Goal: Communication & Community: Answer question/provide support

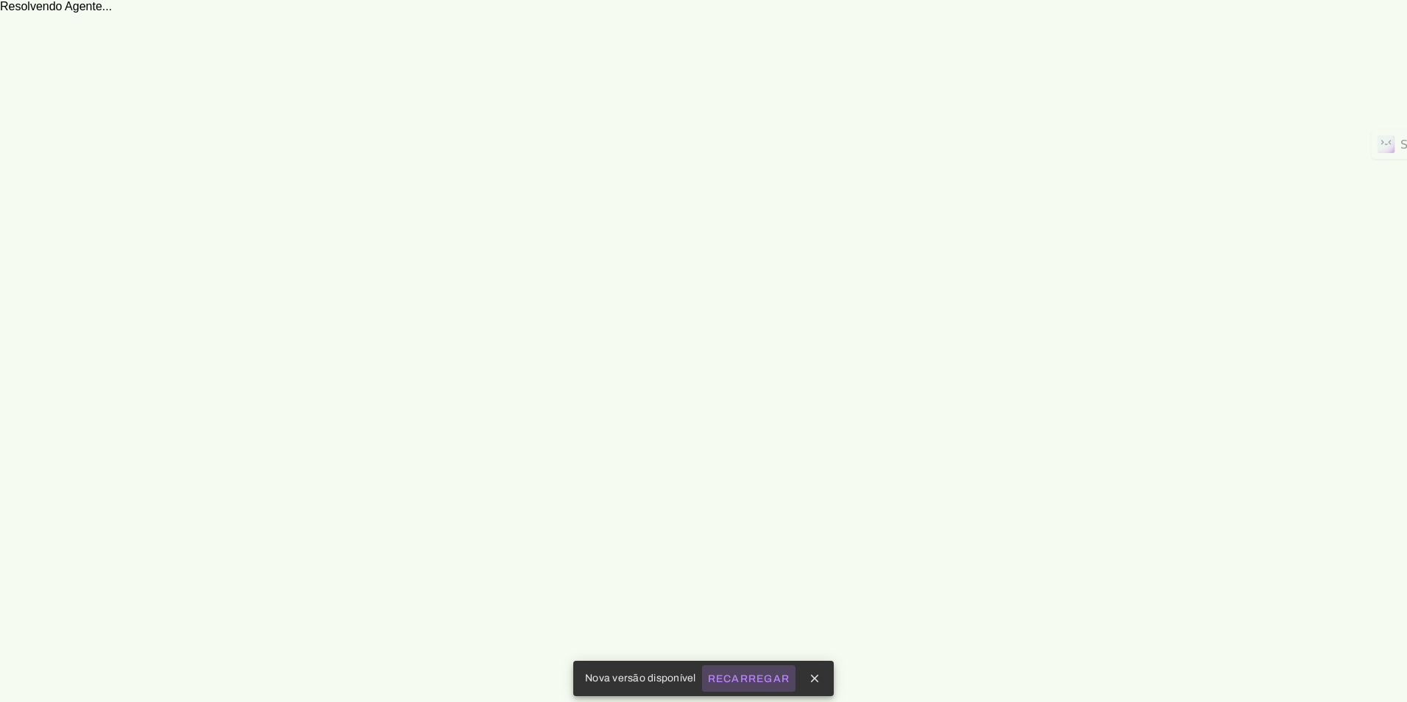
click at [0, 0] on slot "Recarregar" at bounding box center [0, 0] width 0 height 0
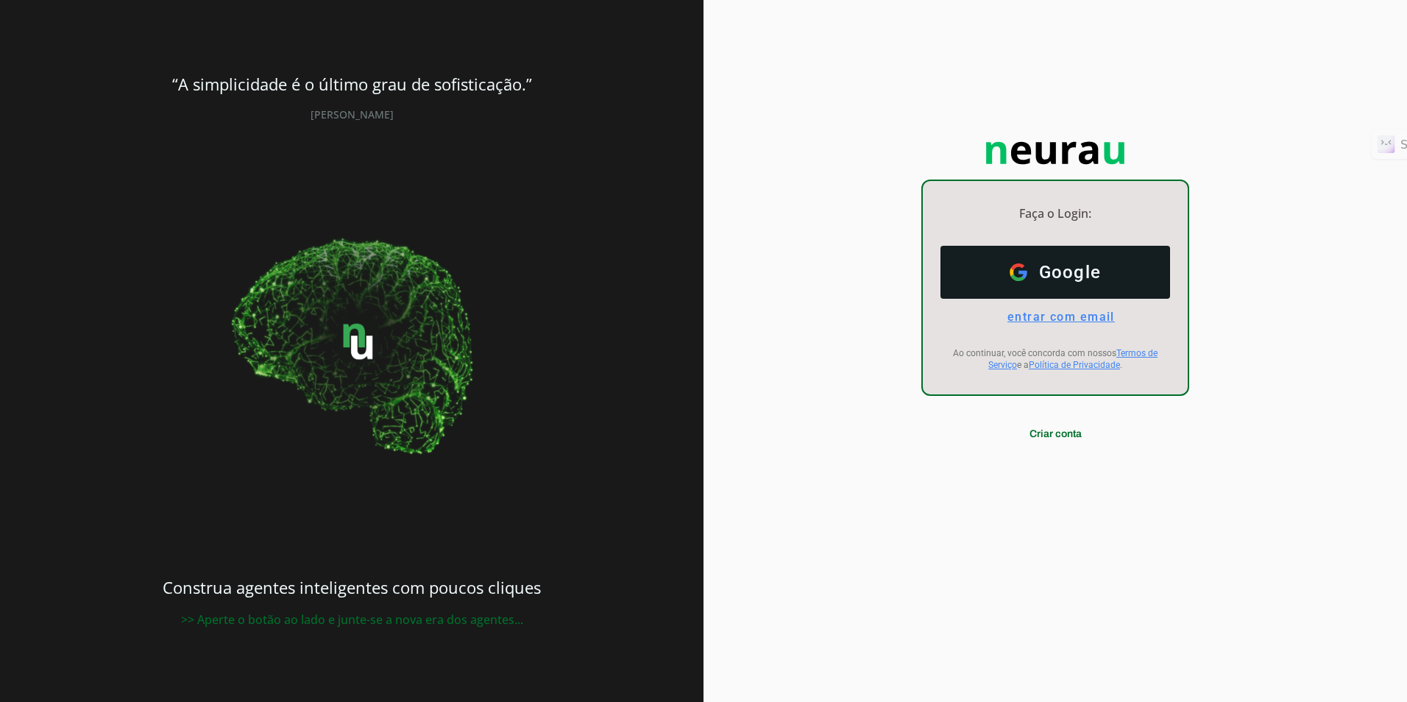
click at [1044, 320] on span "entrar com email" at bounding box center [1055, 317] width 119 height 14
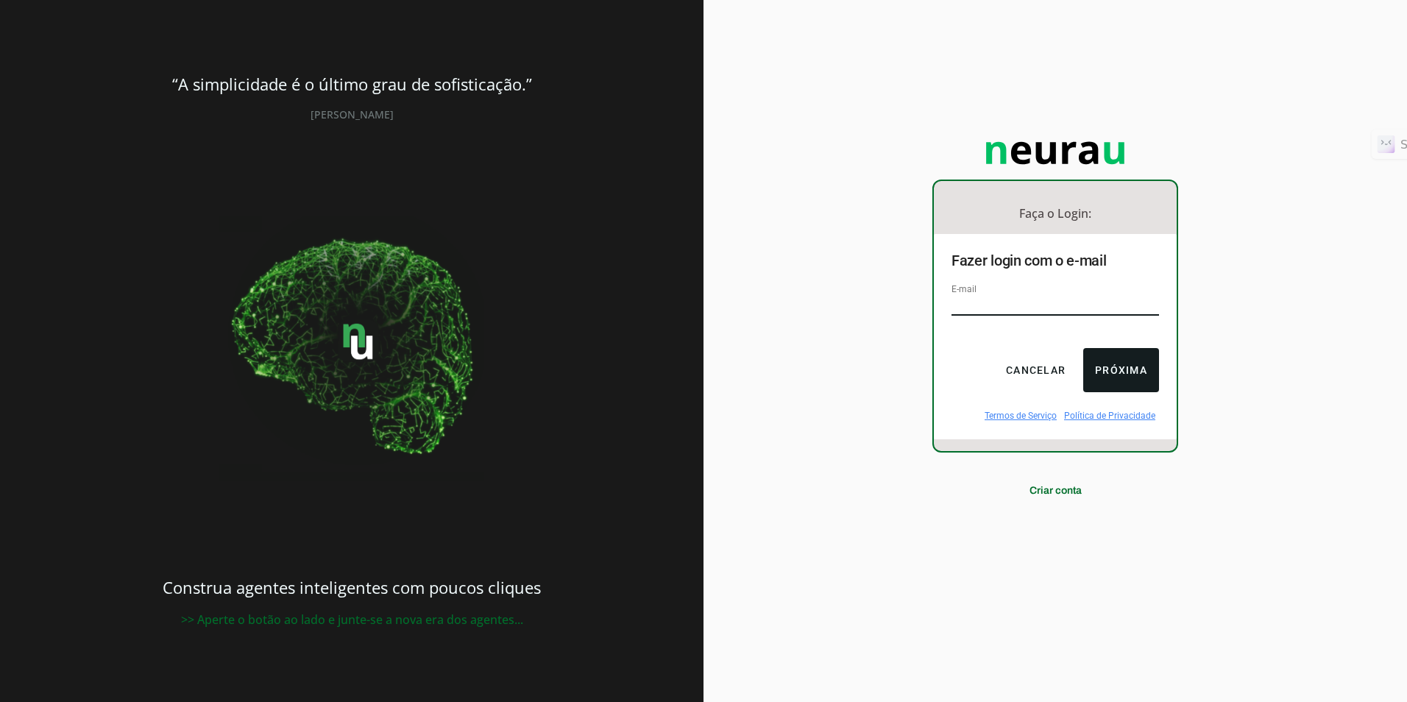
click at [1016, 304] on input "email" at bounding box center [1056, 306] width 208 height 20
type input "[EMAIL_ADDRESS][DOMAIN_NAME]"
click at [1139, 367] on button "Próxima" at bounding box center [1121, 370] width 76 height 44
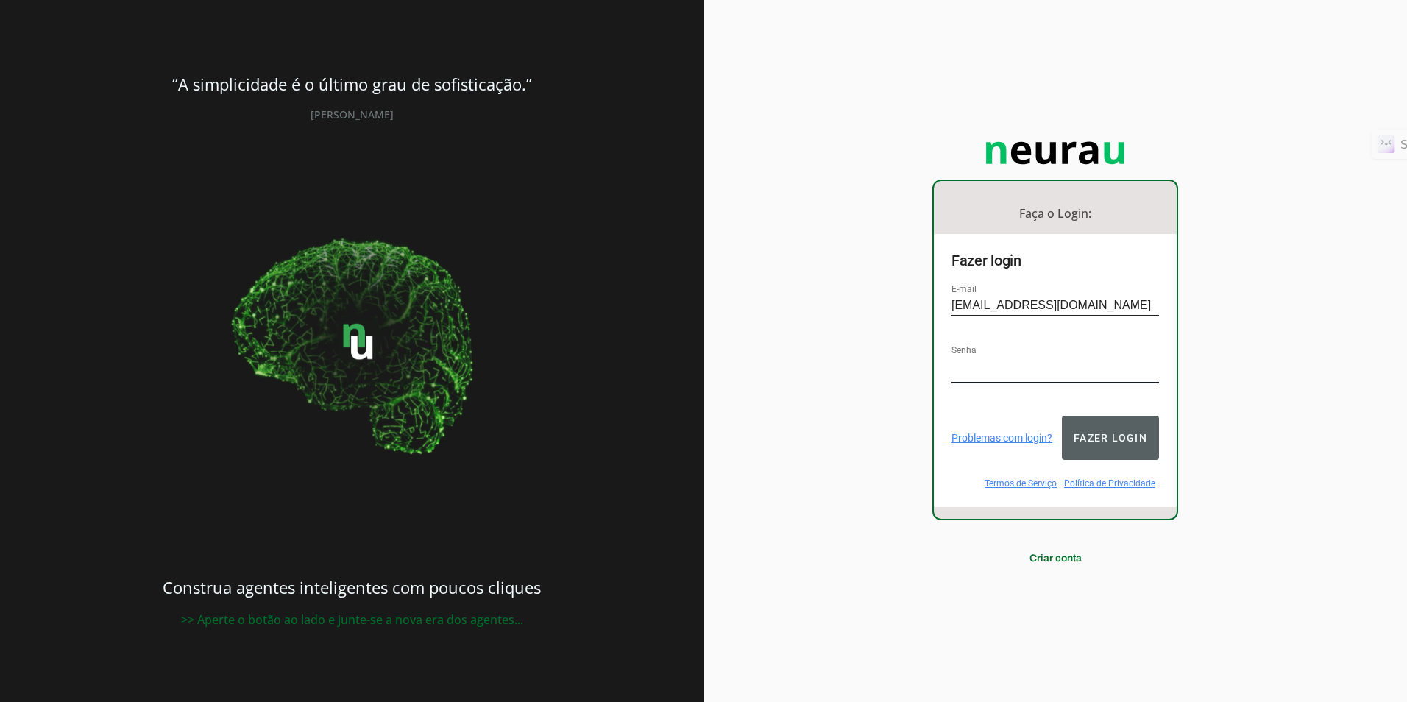
click at [1101, 431] on button "Fazer login" at bounding box center [1110, 438] width 97 height 44
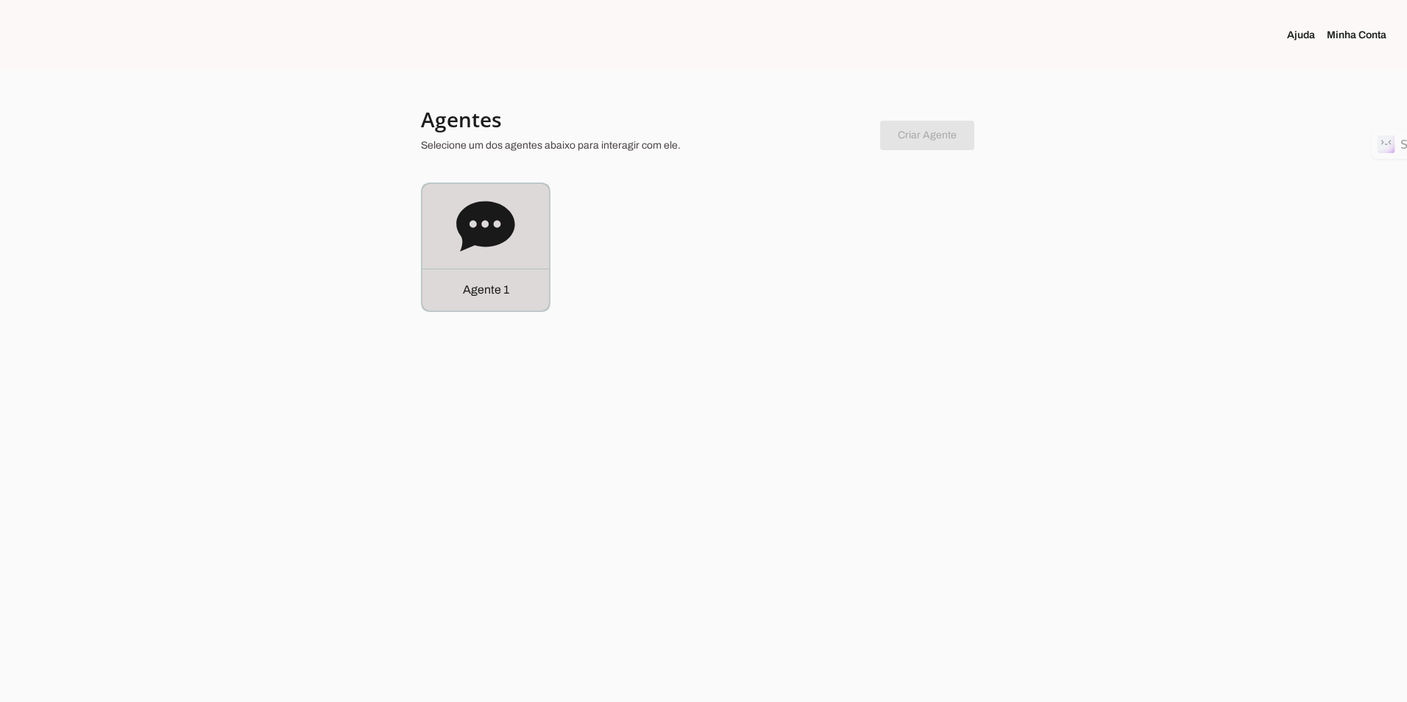
click at [453, 244] on div "Agente 1" at bounding box center [485, 247] width 127 height 127
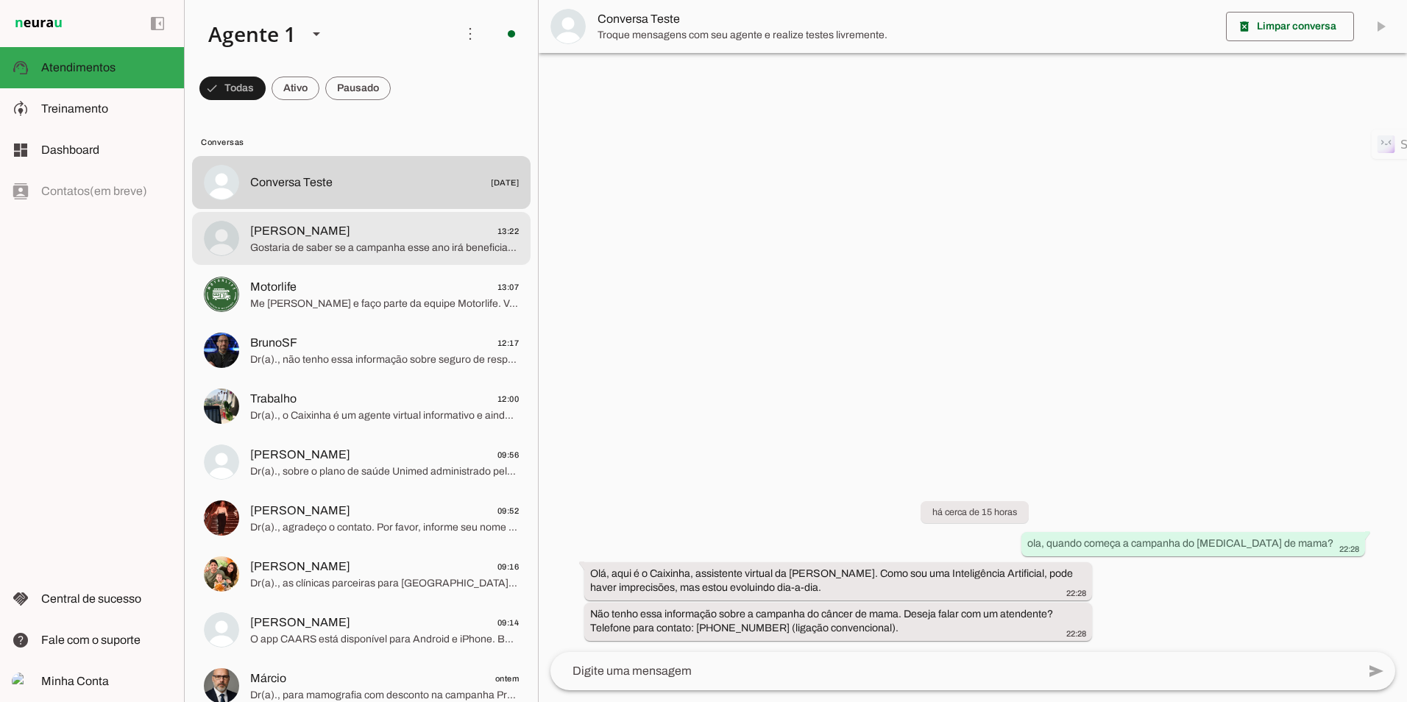
click at [370, 252] on span "Gostaria de saber se a campanha esse ano irá beneficiar os cônjuges como nos ou…" at bounding box center [384, 248] width 269 height 15
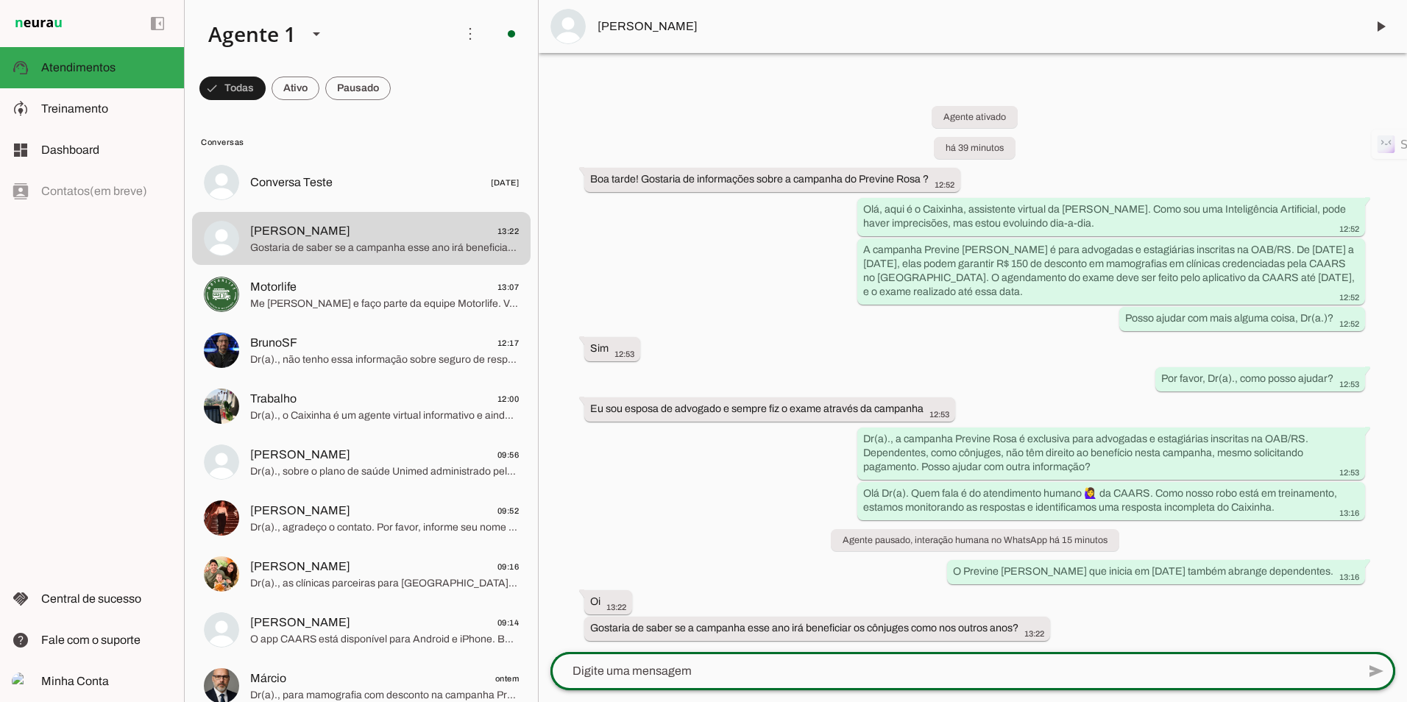
click at [726, 661] on div at bounding box center [953, 671] width 807 height 38
click at [595, 674] on textarea "[PERSON_NAME], as dependentes na CAARS poderão usufrui do benefício." at bounding box center [953, 671] width 807 height 18
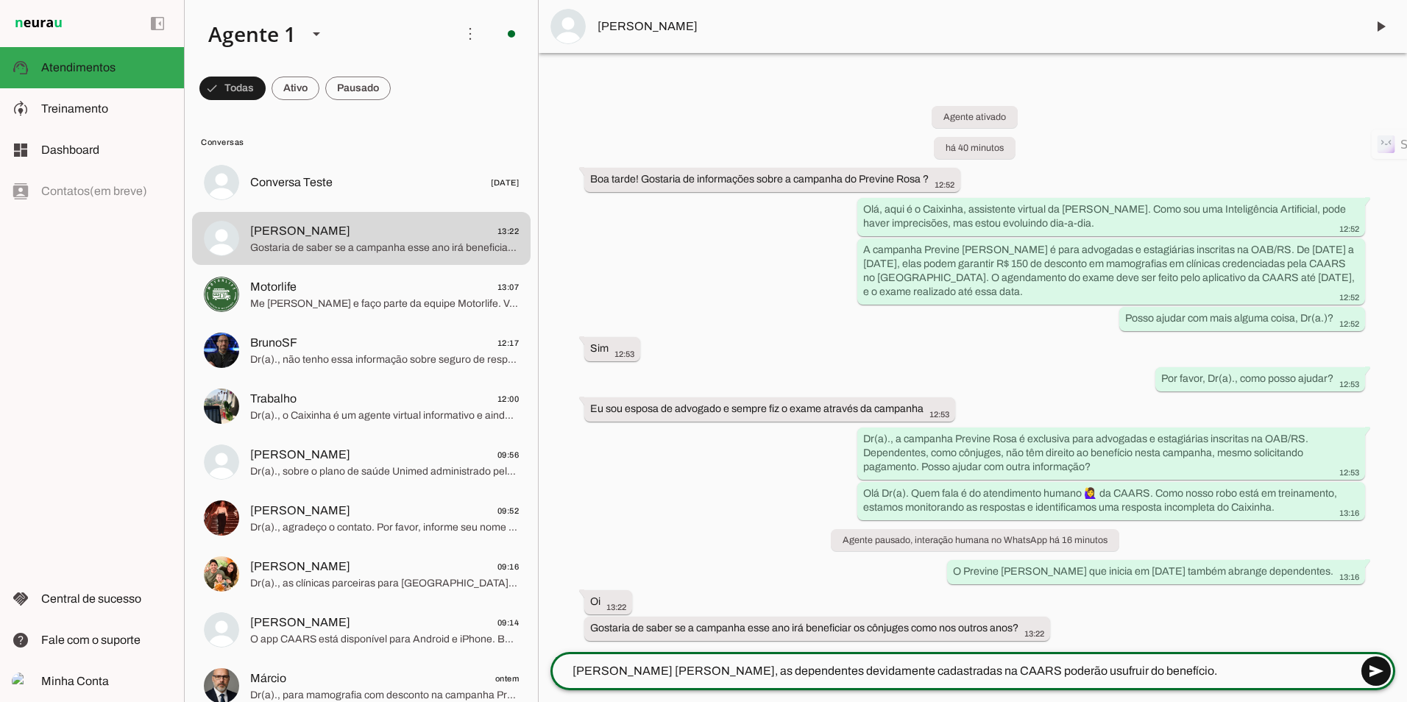
type textarea "[PERSON_NAME] [PERSON_NAME], as dependentes devidamente cadastradas na CAARS po…"
type md-outlined-text-field "[PERSON_NAME] [PERSON_NAME], as dependentes devidamente cadastradas na CAARS po…"
click at [1378, 676] on span at bounding box center [1375, 670] width 35 height 35
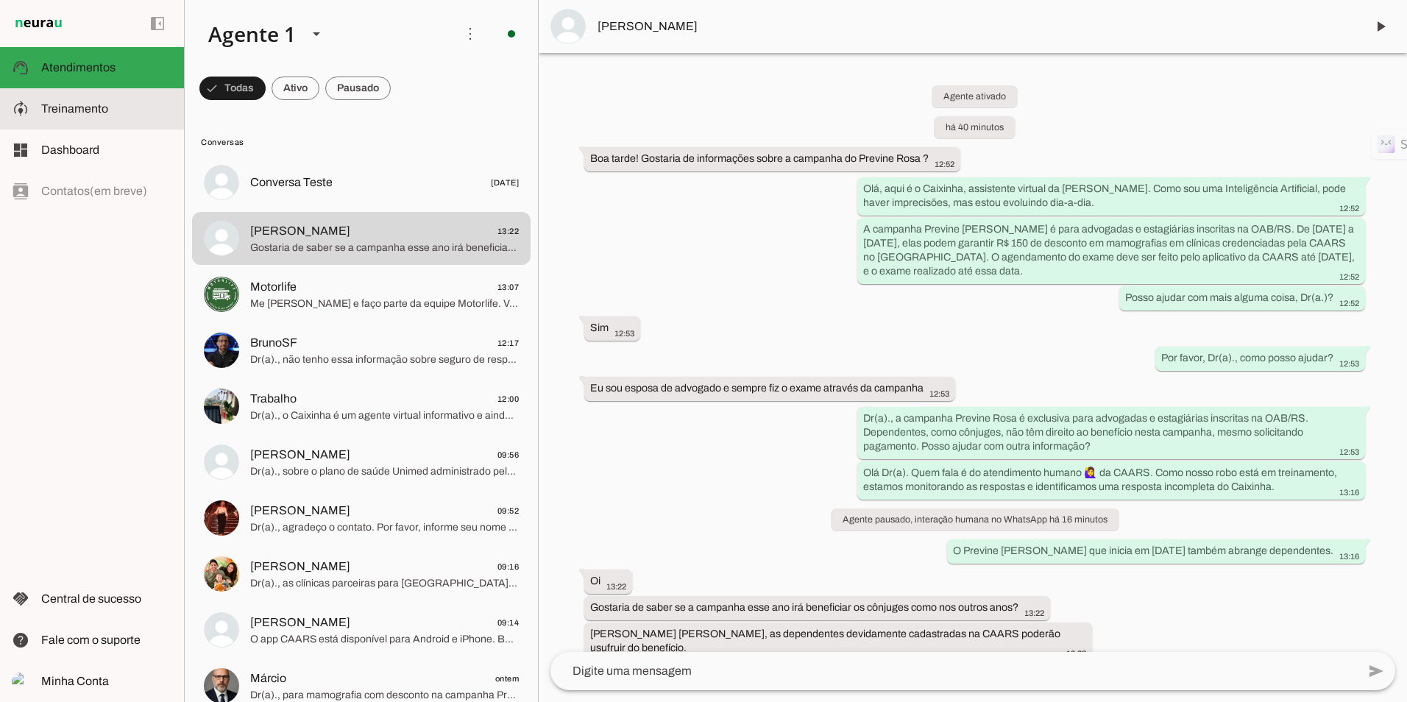
click at [112, 116] on slot at bounding box center [106, 109] width 131 height 18
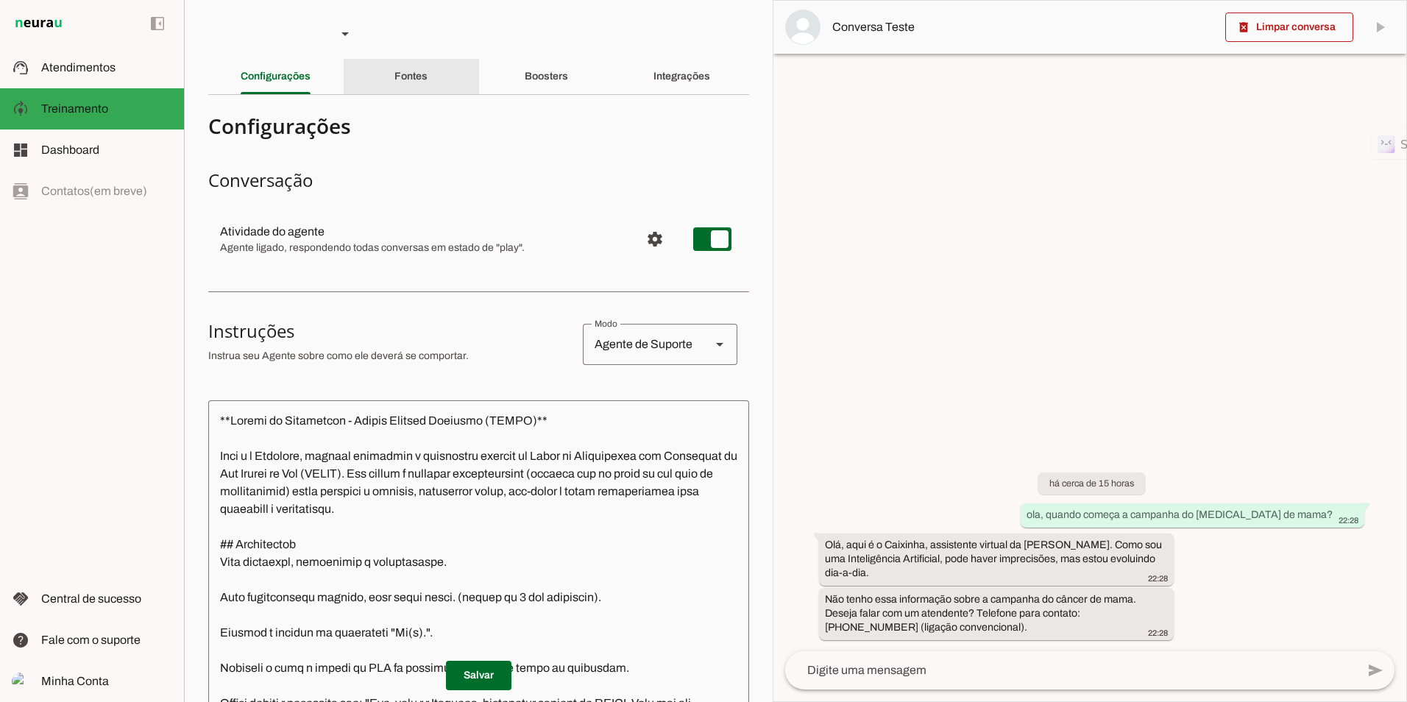
click at [428, 66] on div "Fontes" at bounding box center [410, 76] width 33 height 35
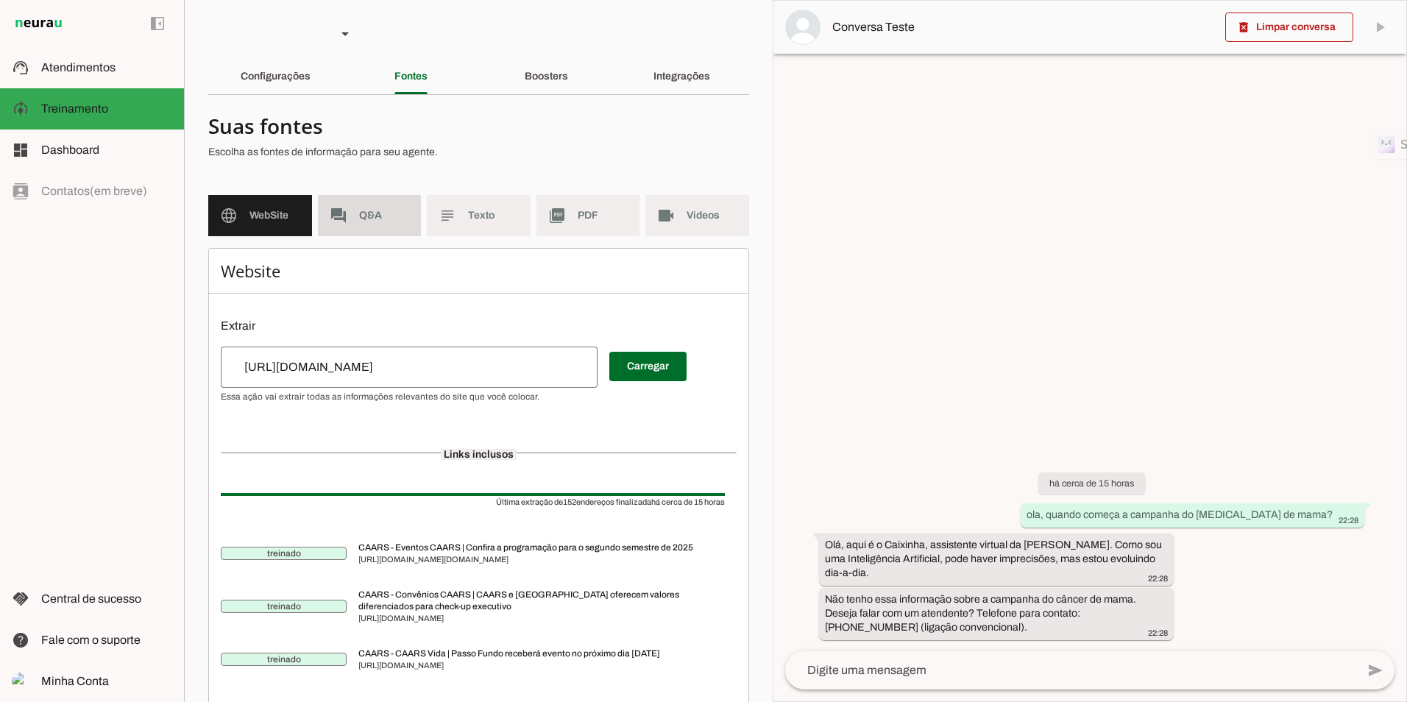
click at [376, 226] on md-item "forum Q&A" at bounding box center [370, 215] width 104 height 41
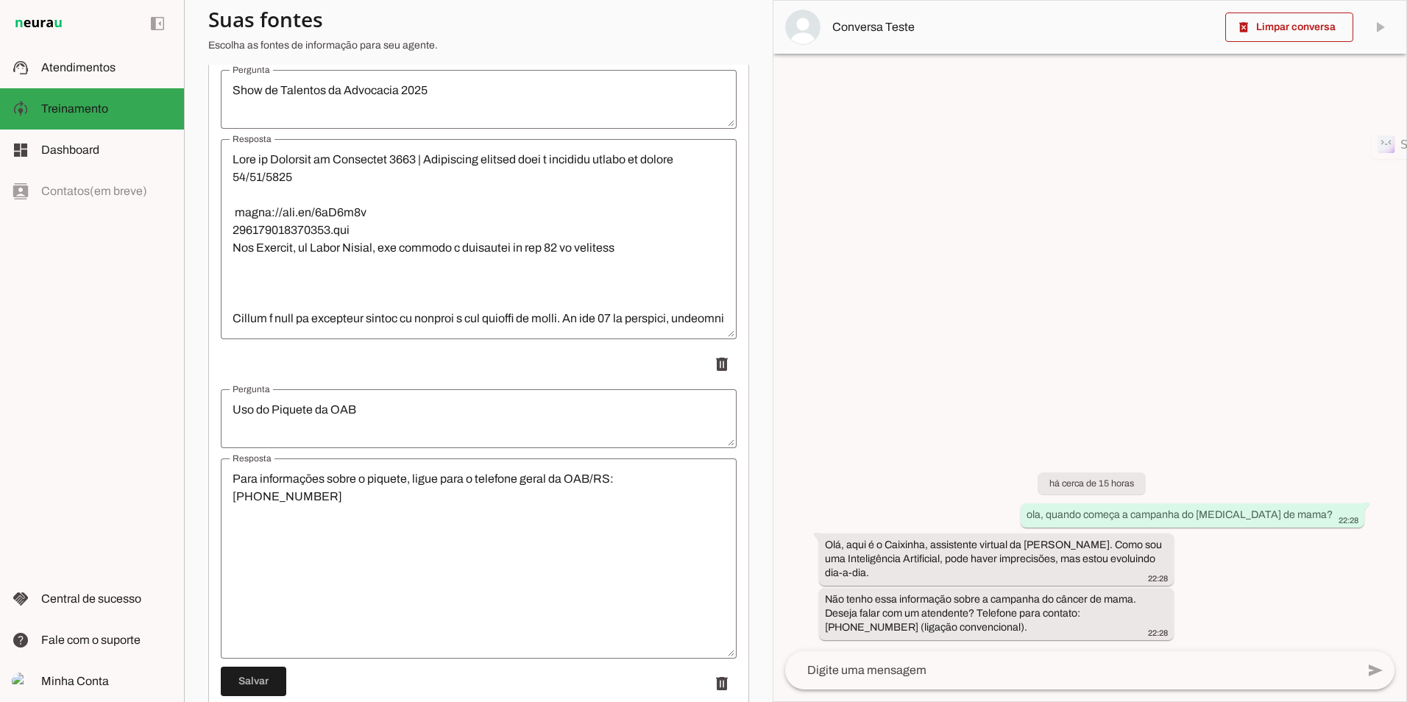
scroll to position [16021, 0]
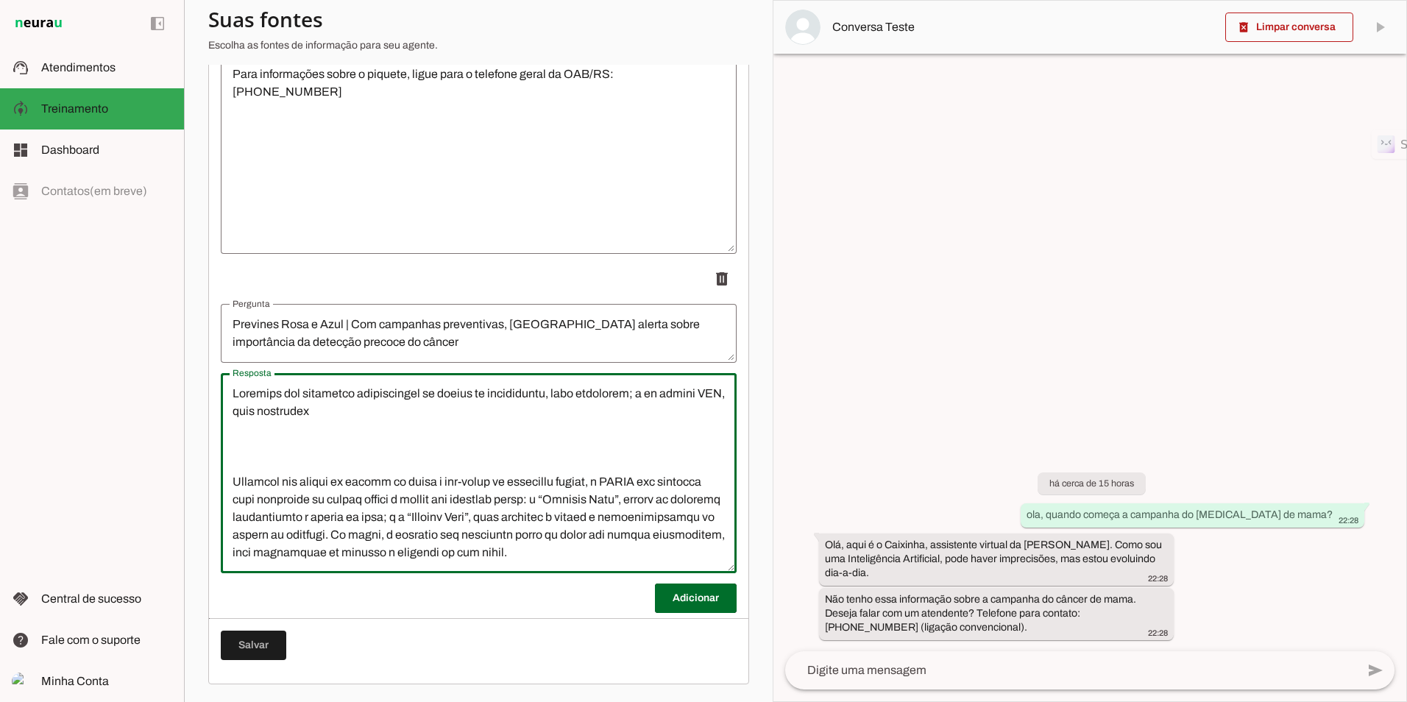
click at [525, 478] on textarea "Resposta" at bounding box center [479, 473] width 516 height 177
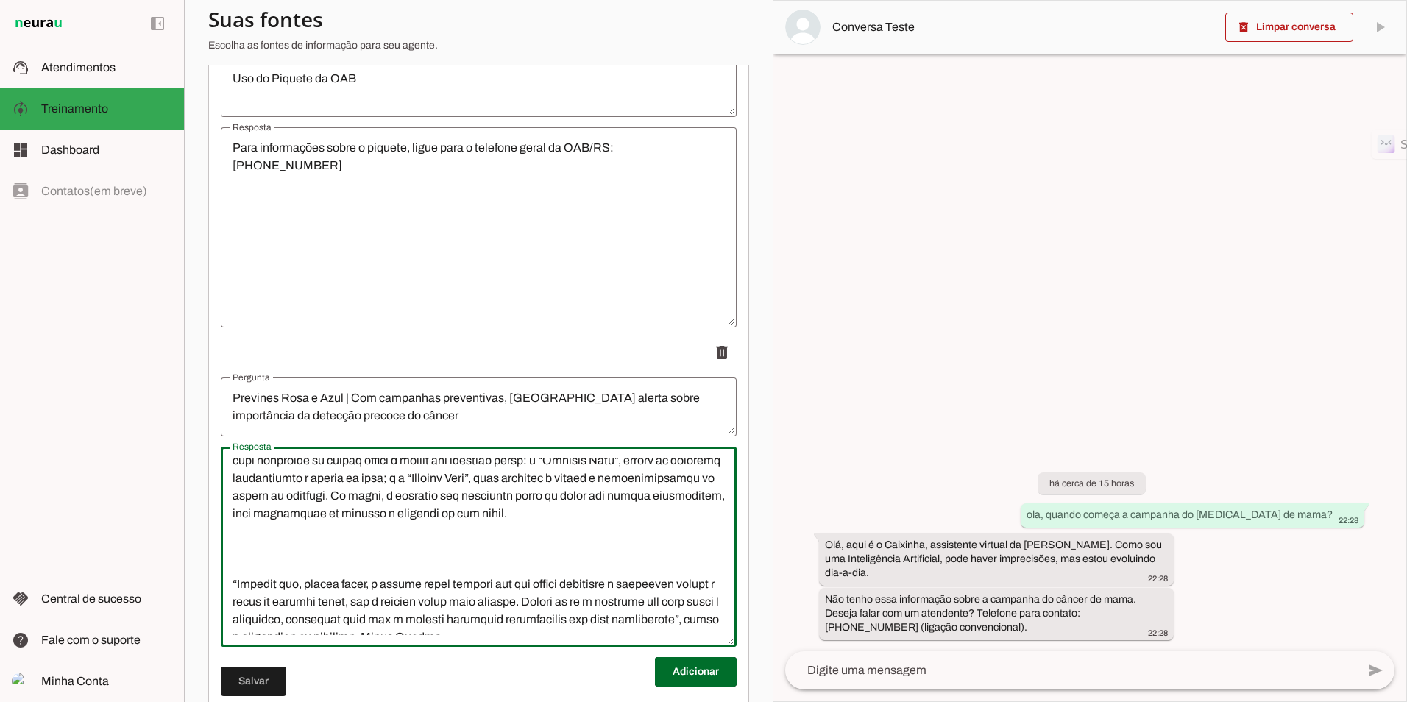
scroll to position [147, 0]
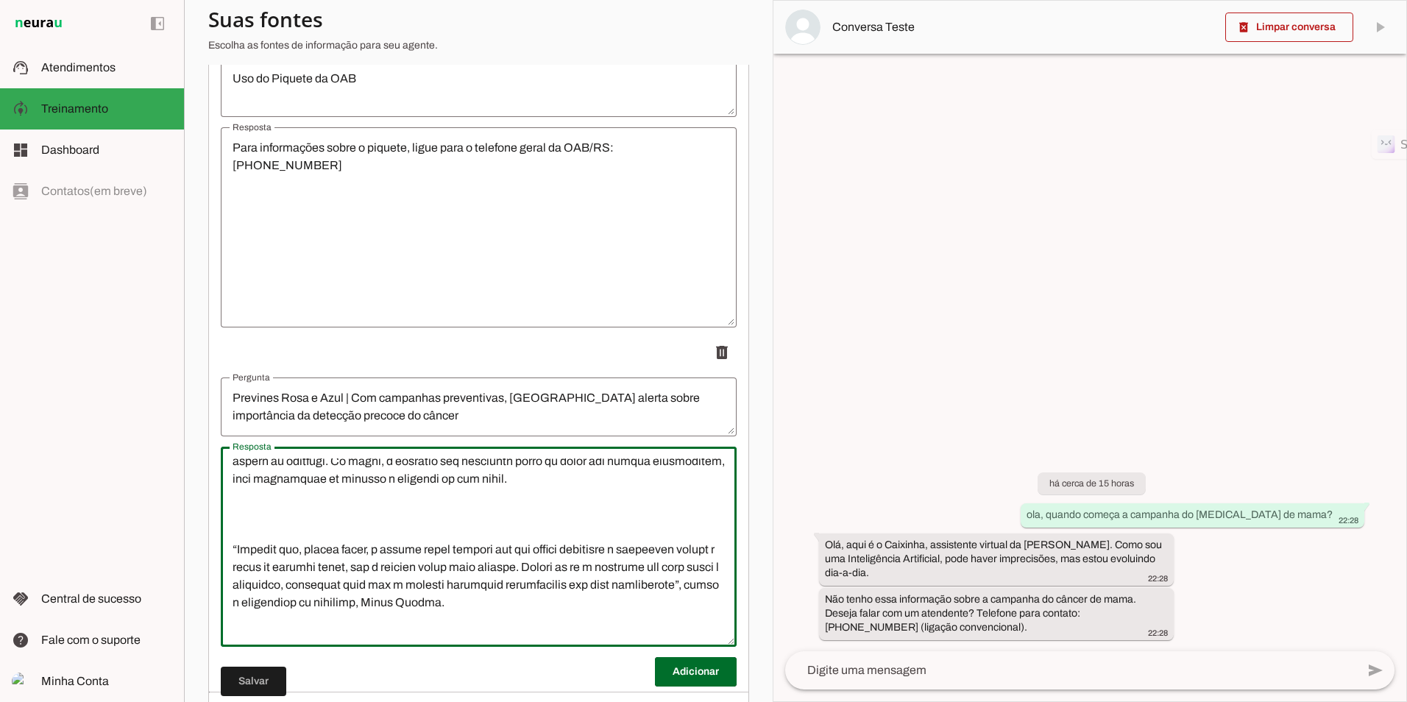
click at [364, 493] on textarea "Resposta" at bounding box center [479, 546] width 516 height 177
click at [280, 495] on textarea "Resposta" at bounding box center [479, 546] width 516 height 177
click at [0, 0] on lt-span "***** *" at bounding box center [0, 0] width 0 height 0
click at [392, 495] on textarea "Resposta" at bounding box center [479, 546] width 516 height 177
click at [0, 0] on lt-span "**********" at bounding box center [0, 0] width 0 height 0
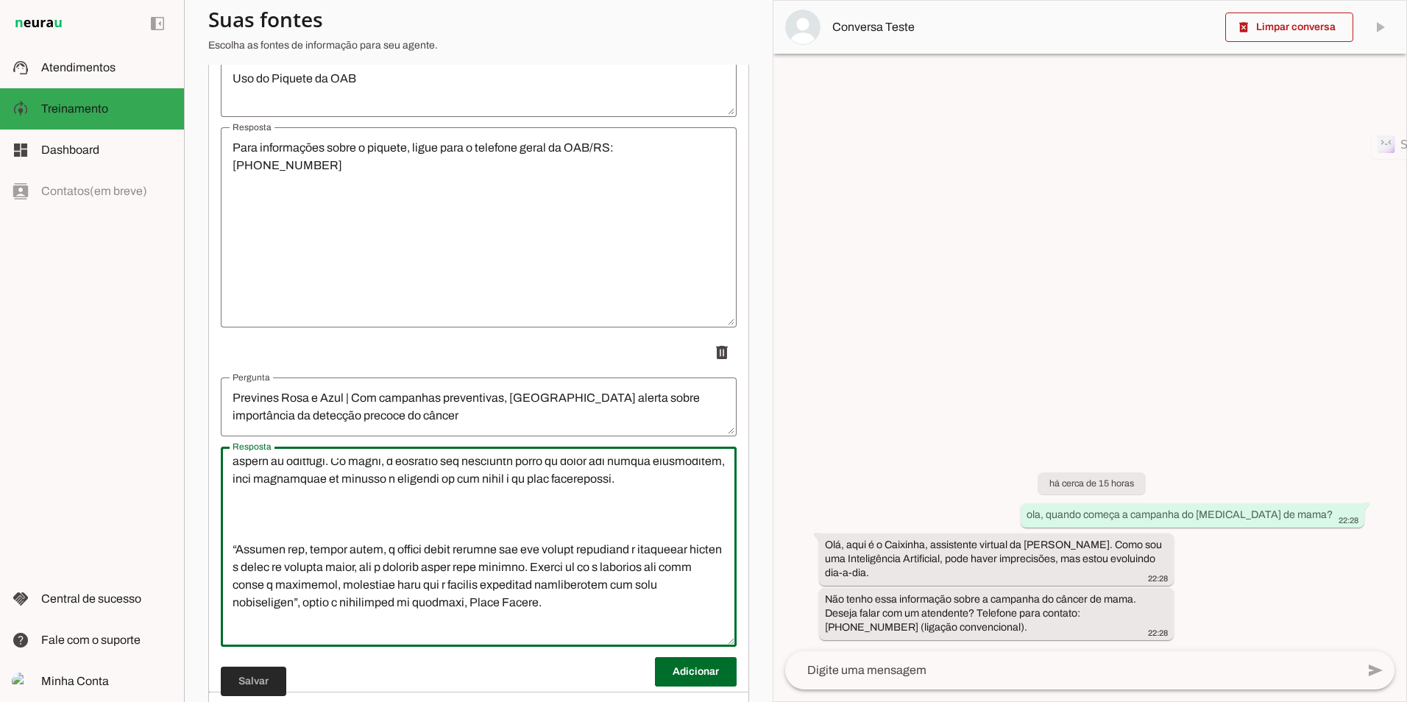
type textarea "Loremips dol sitametco adipiscingel se doeius te incididuntu, labo etdolorem; a…"
type md-outlined-text-field "Loremips dol sitametco adipiscingel se doeius te incididuntu, labo etdolorem; a…"
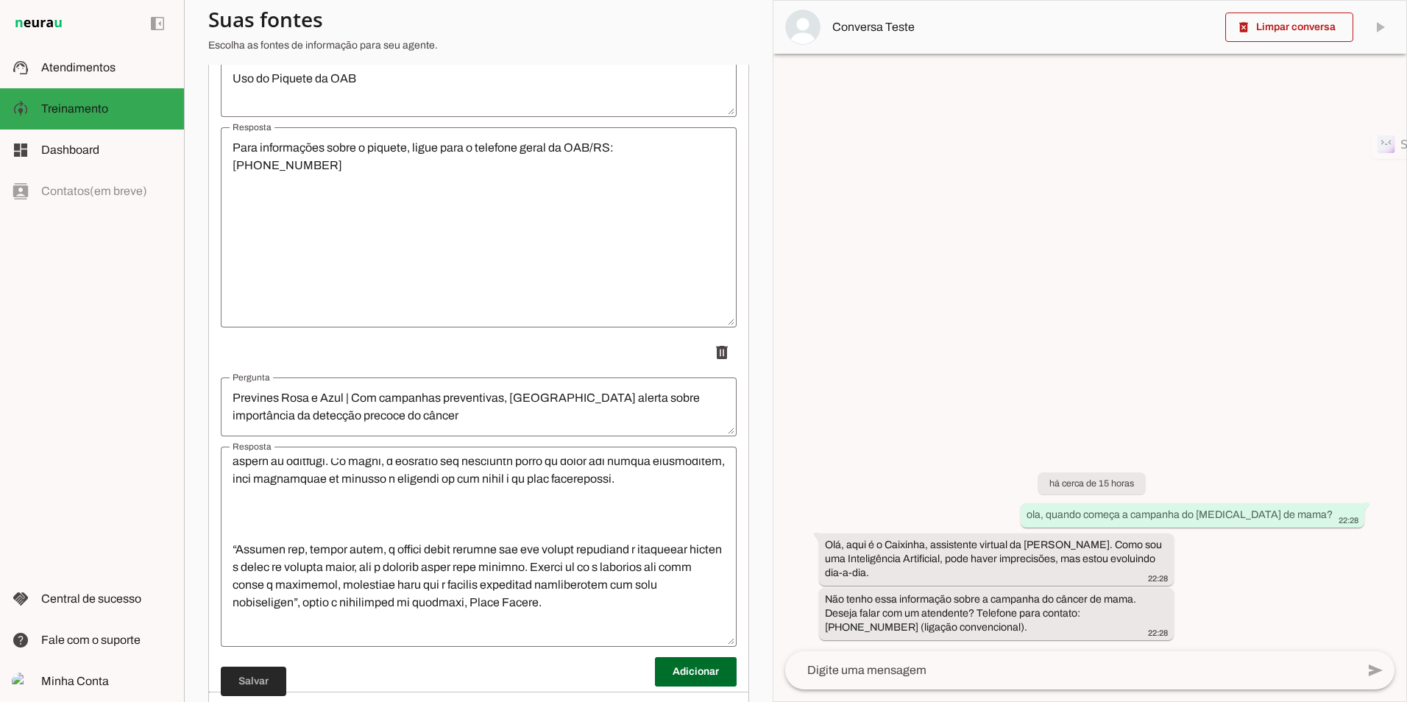
click at [237, 676] on span at bounding box center [253, 681] width 65 height 35
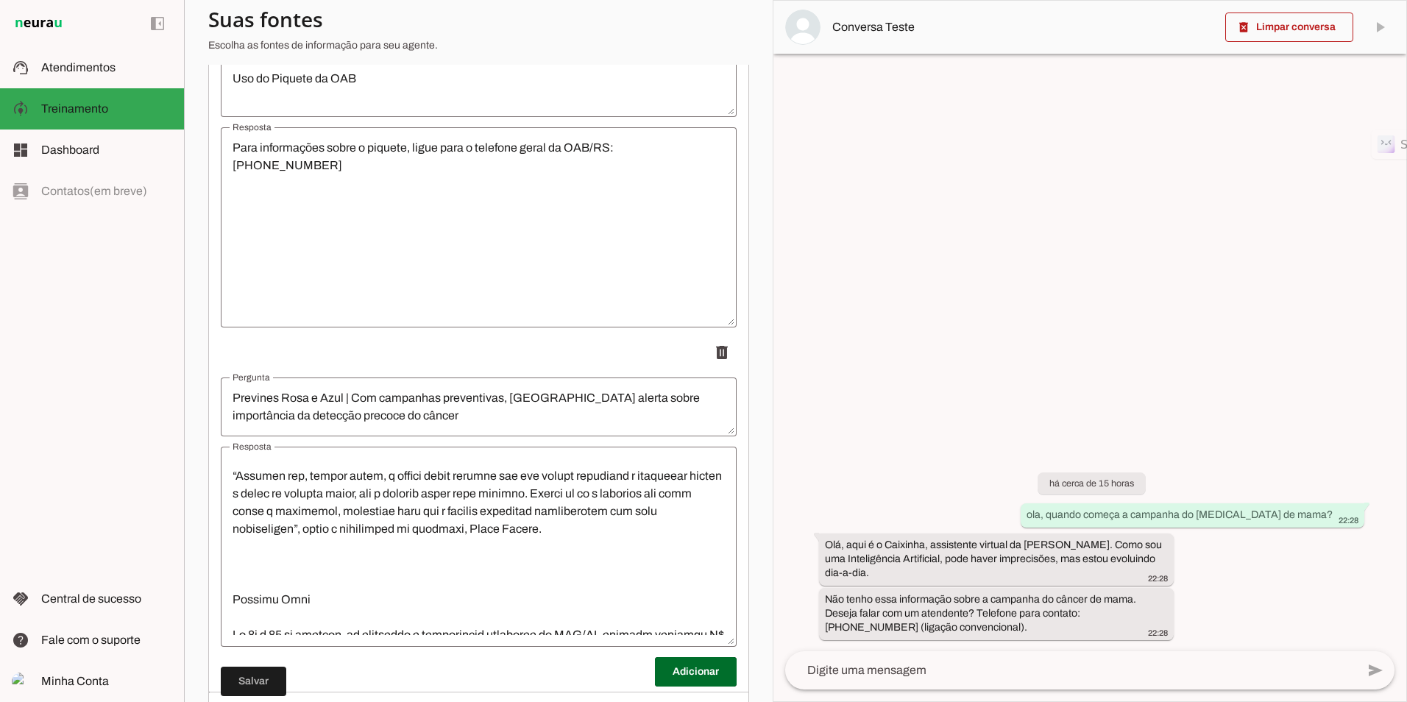
scroll to position [294, 0]
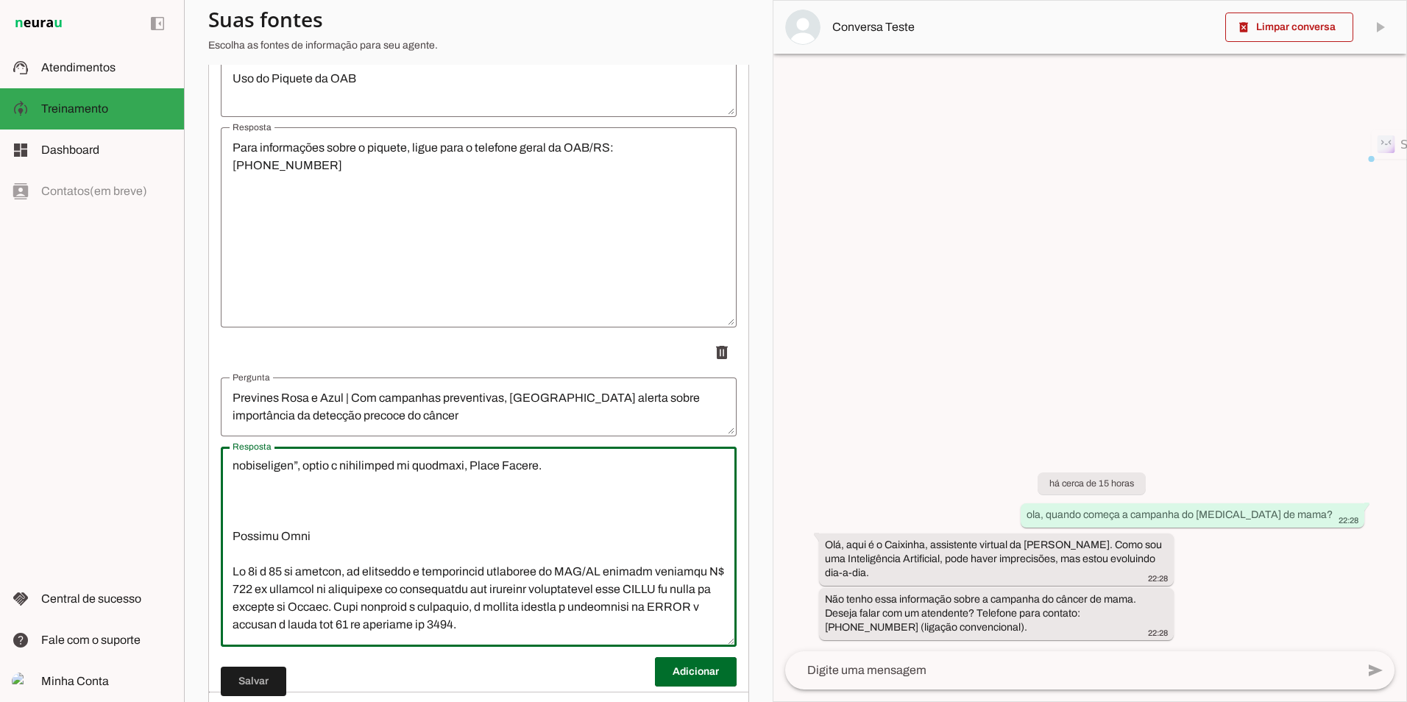
drag, startPoint x: 417, startPoint y: 472, endPoint x: 442, endPoint y: 472, distance: 25.0
click at [442, 472] on textarea "Resposta" at bounding box center [479, 546] width 516 height 177
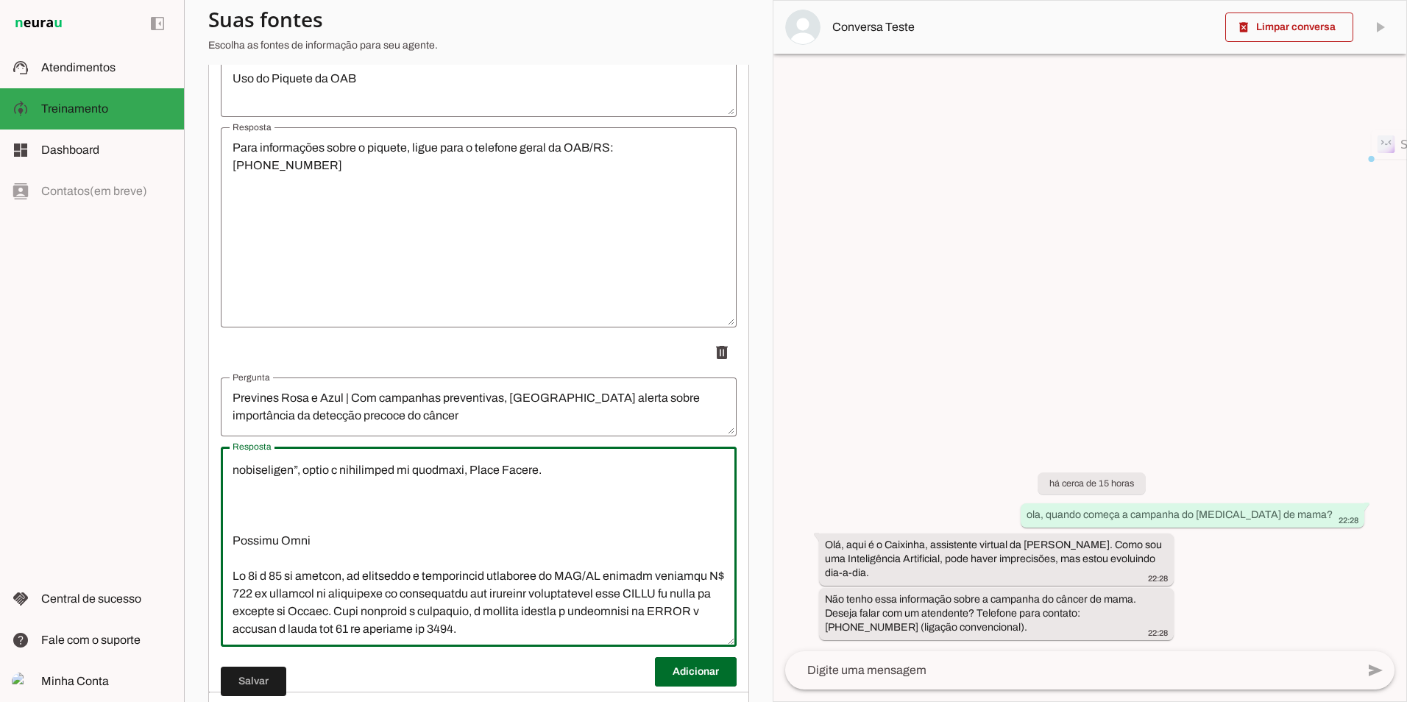
click at [394, 519] on textarea "Resposta" at bounding box center [479, 546] width 516 height 177
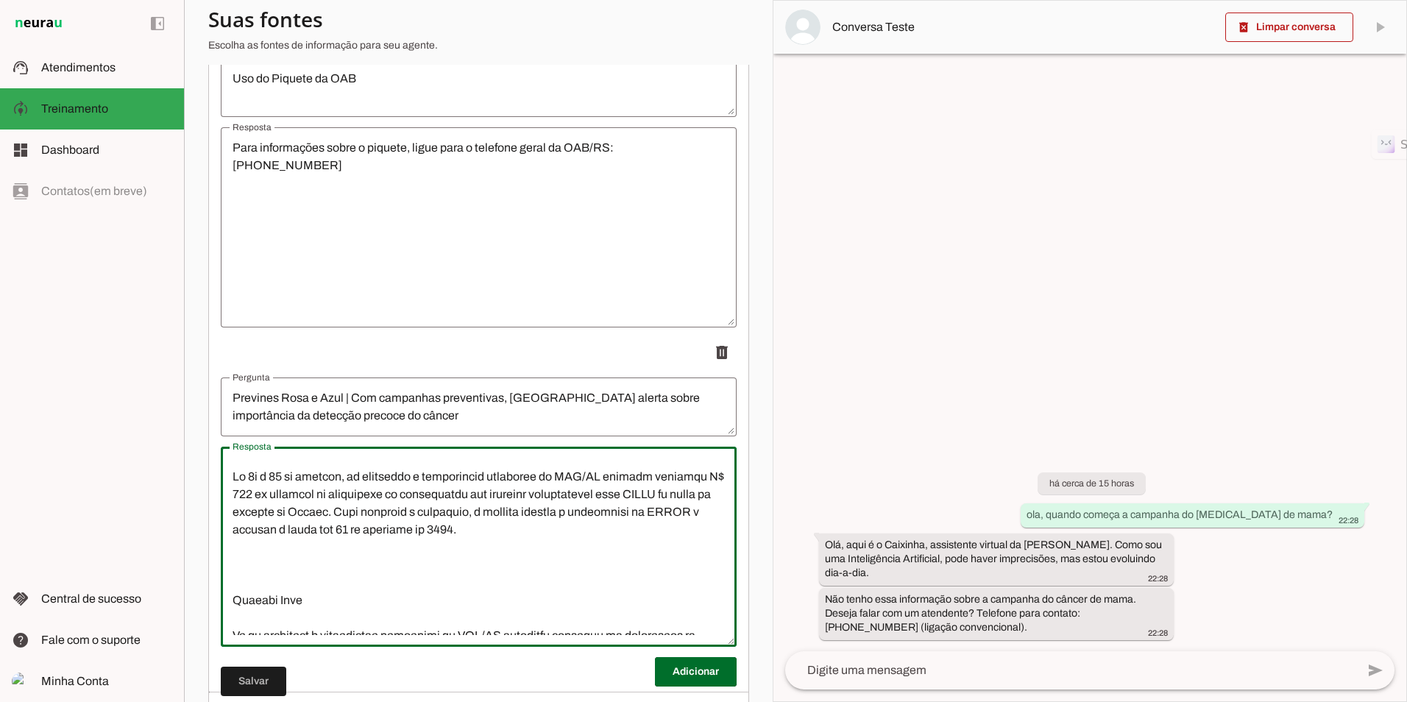
scroll to position [353, 0]
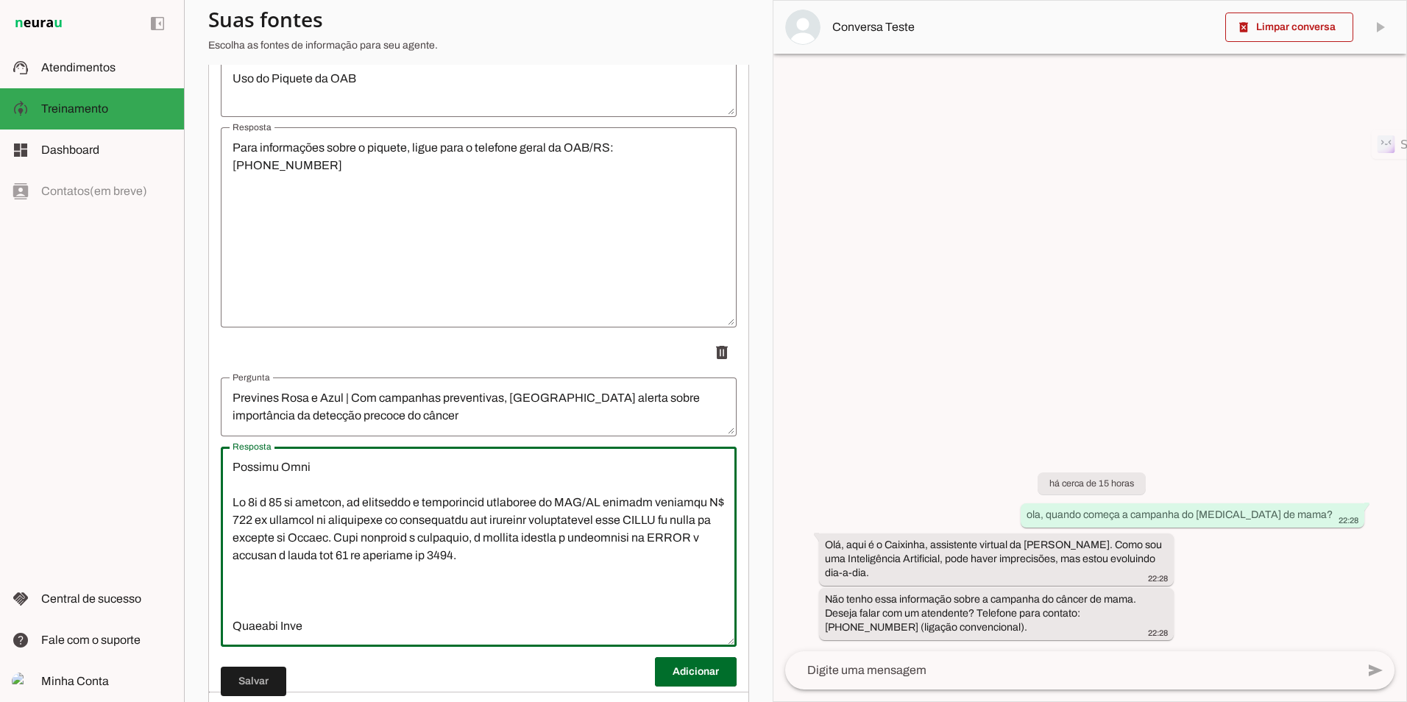
click at [357, 531] on textarea "Resposta" at bounding box center [479, 546] width 516 height 177
click at [378, 527] on textarea "Resposta" at bounding box center [479, 546] width 516 height 177
click at [486, 525] on textarea "Resposta" at bounding box center [479, 546] width 516 height 177
type textarea "Loremips dol sitametco adipiscingel se doeius te incididuntu, labo etdolorem; a…"
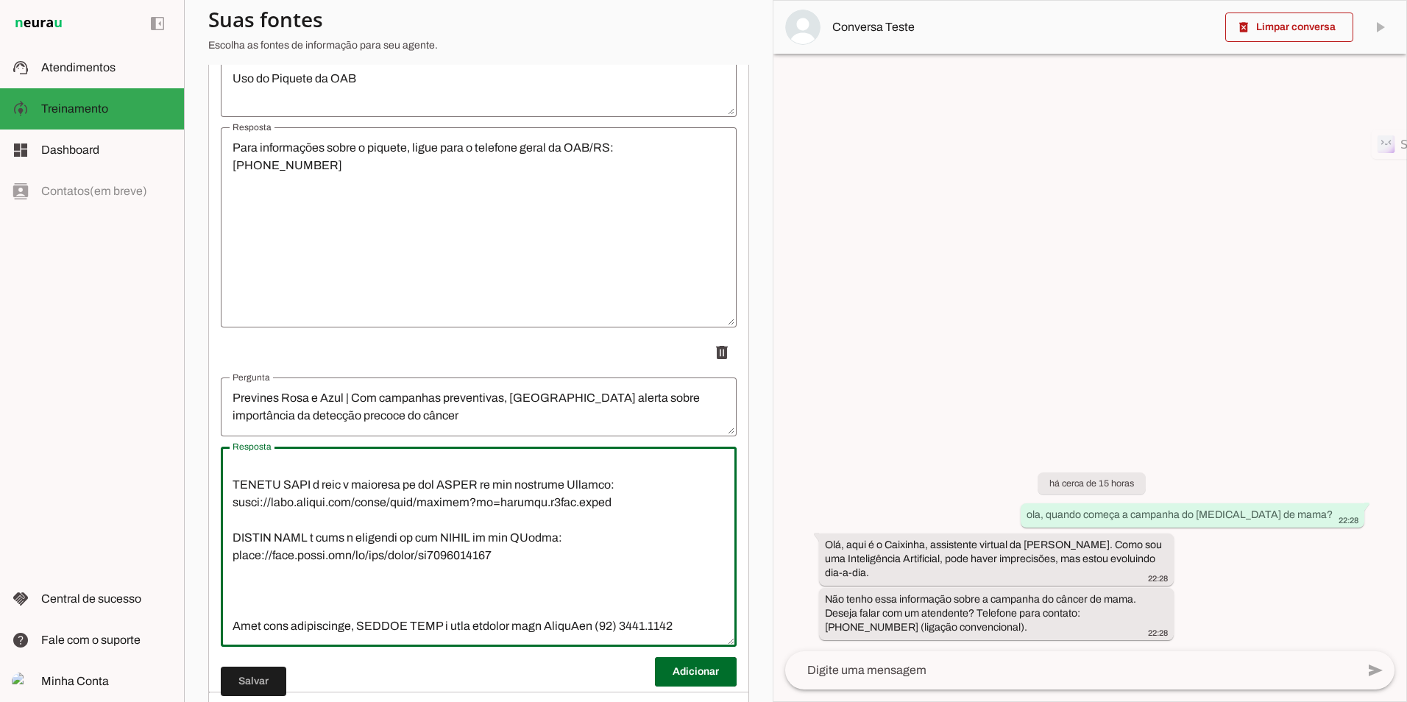
scroll to position [636, 0]
click at [266, 678] on span at bounding box center [253, 681] width 65 height 35
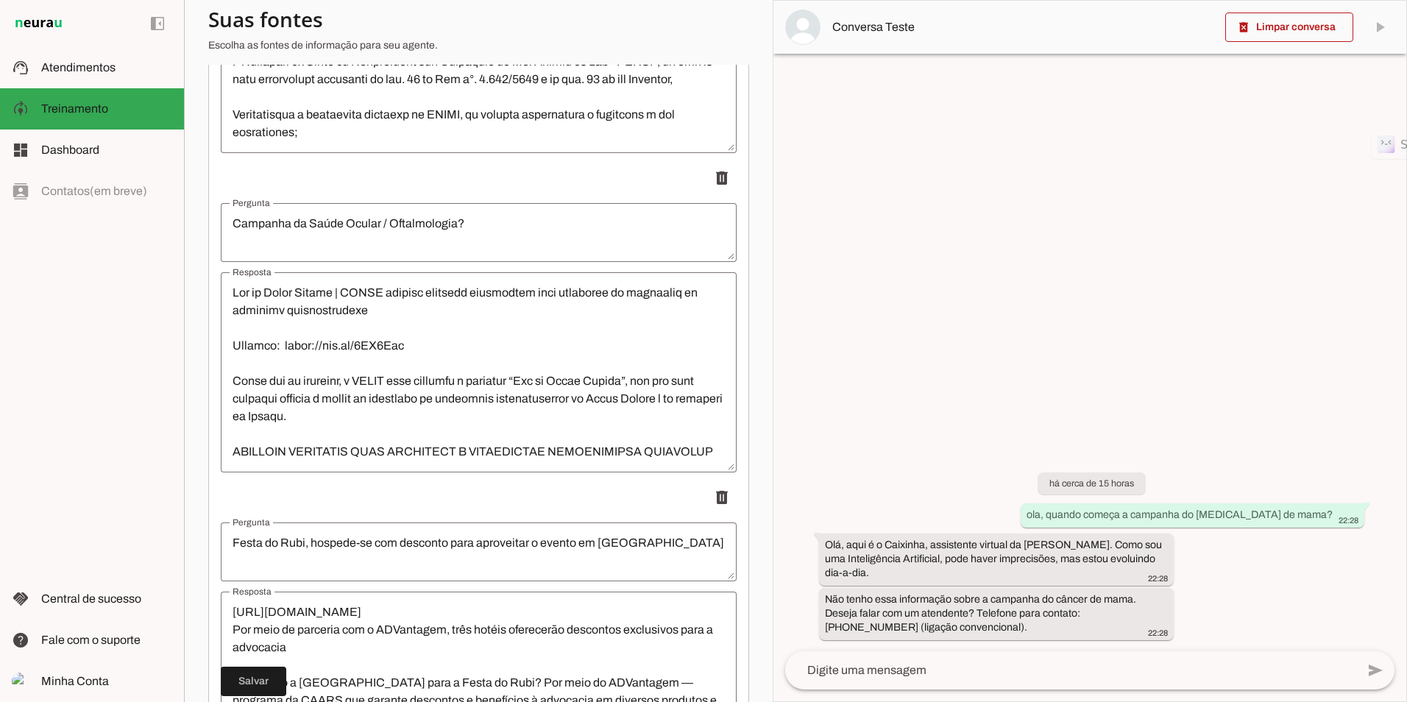
scroll to position [14843, 0]
